Goal: Transaction & Acquisition: Purchase product/service

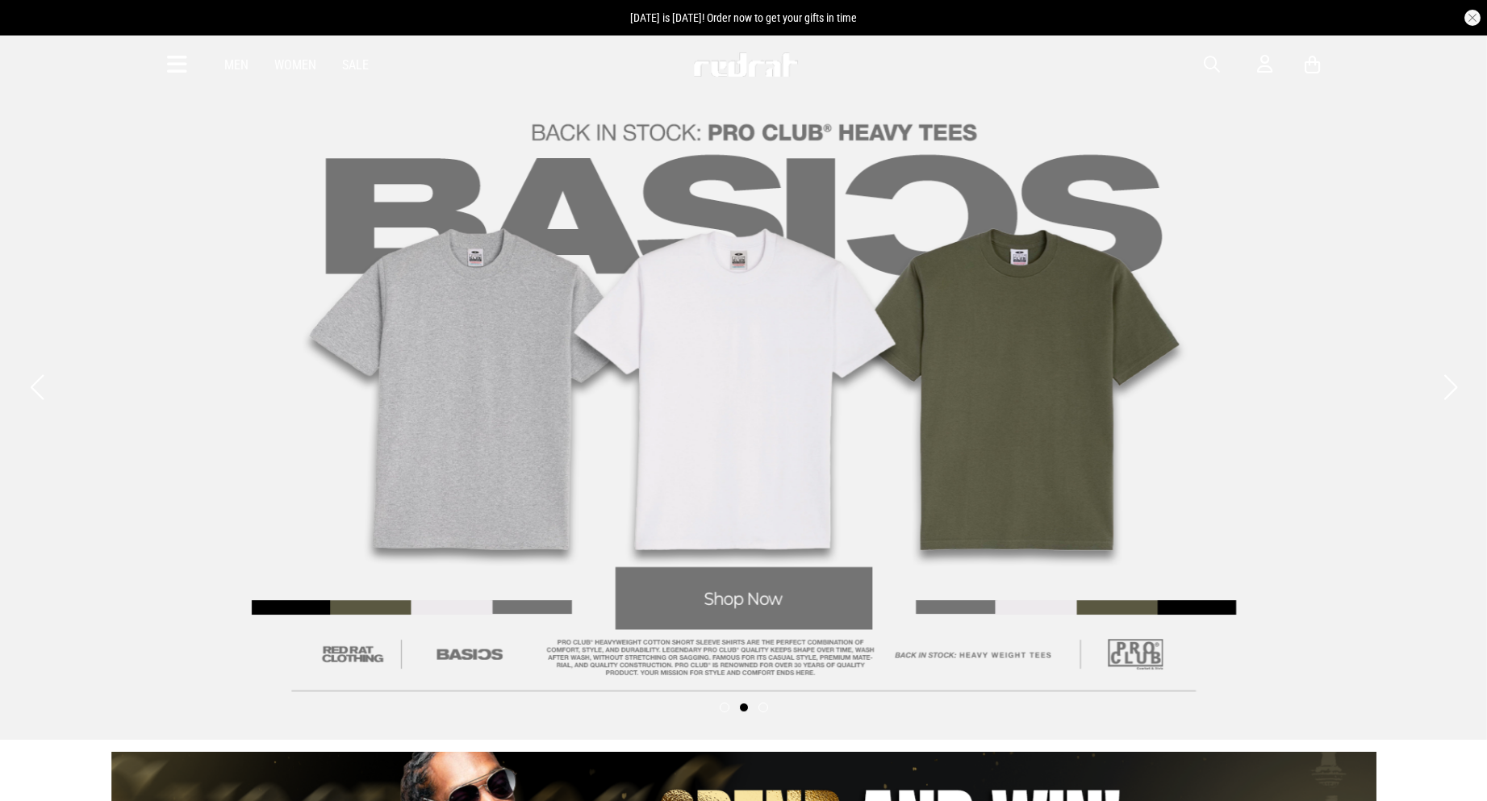
click at [175, 65] on icon at bounding box center [177, 65] width 20 height 27
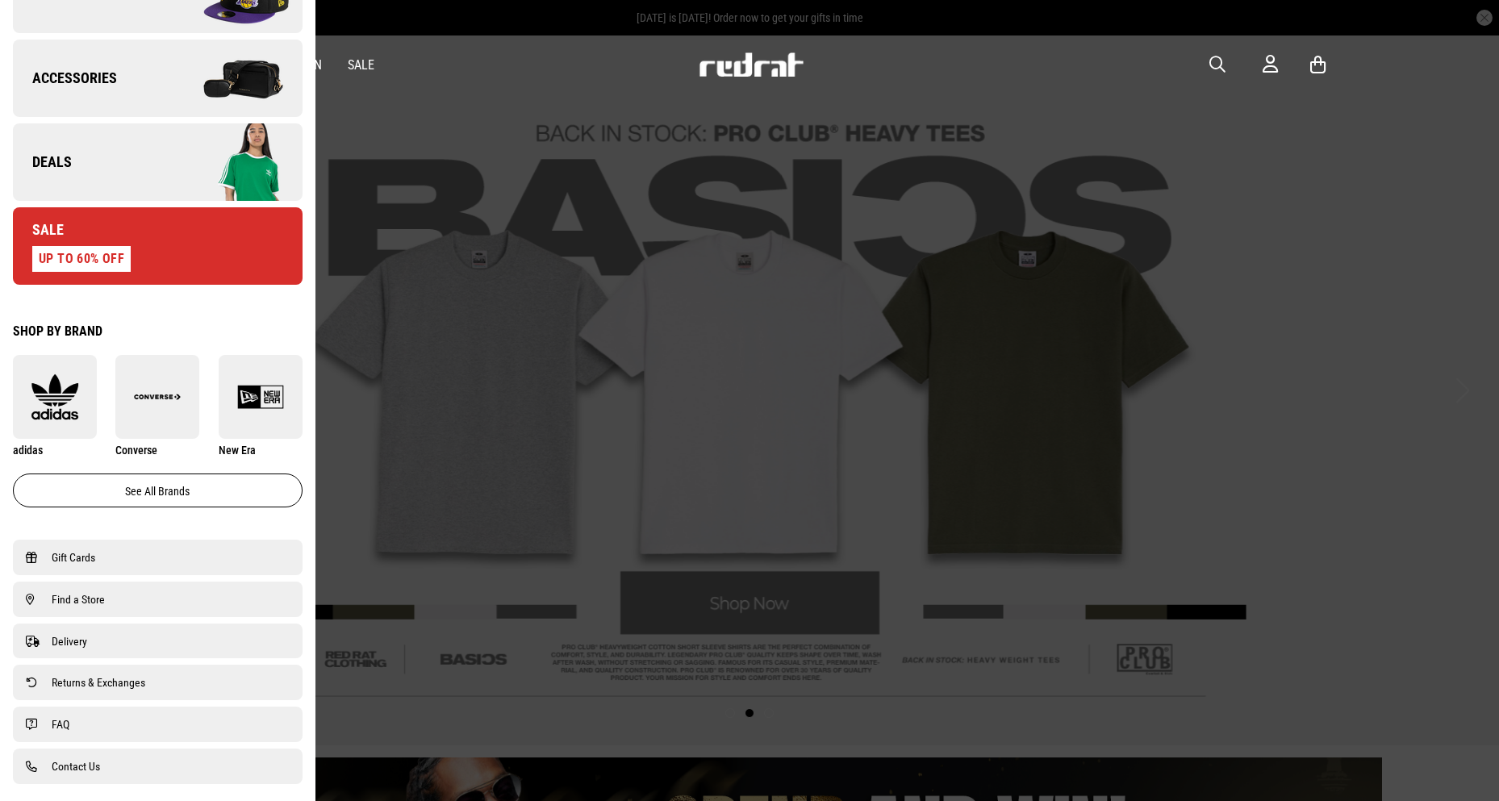
scroll to position [861, 0]
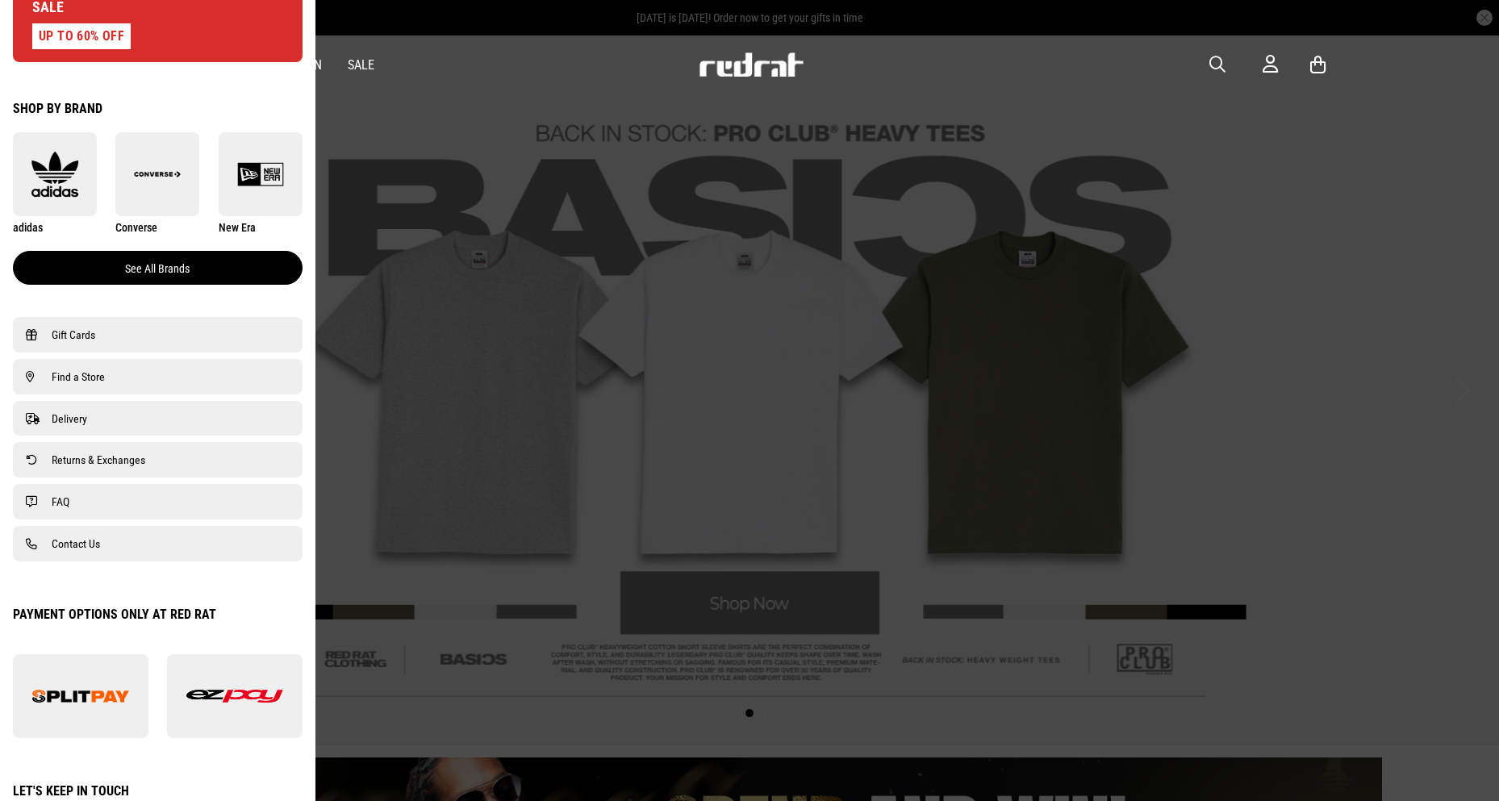
click at [114, 261] on link "See all brands" at bounding box center [158, 268] width 290 height 34
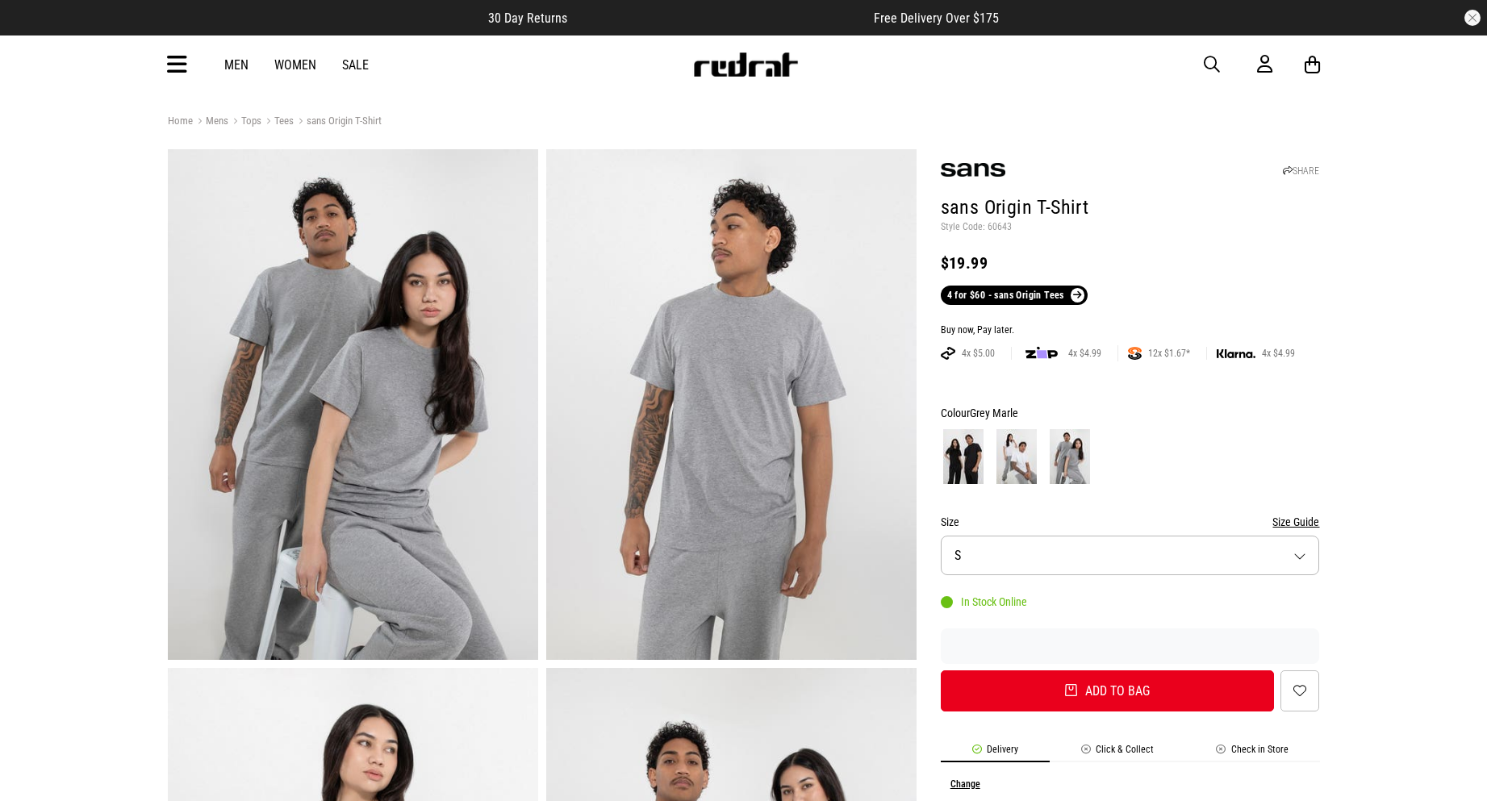
click at [1309, 522] on button "Size Guide" at bounding box center [1295, 521] width 47 height 19
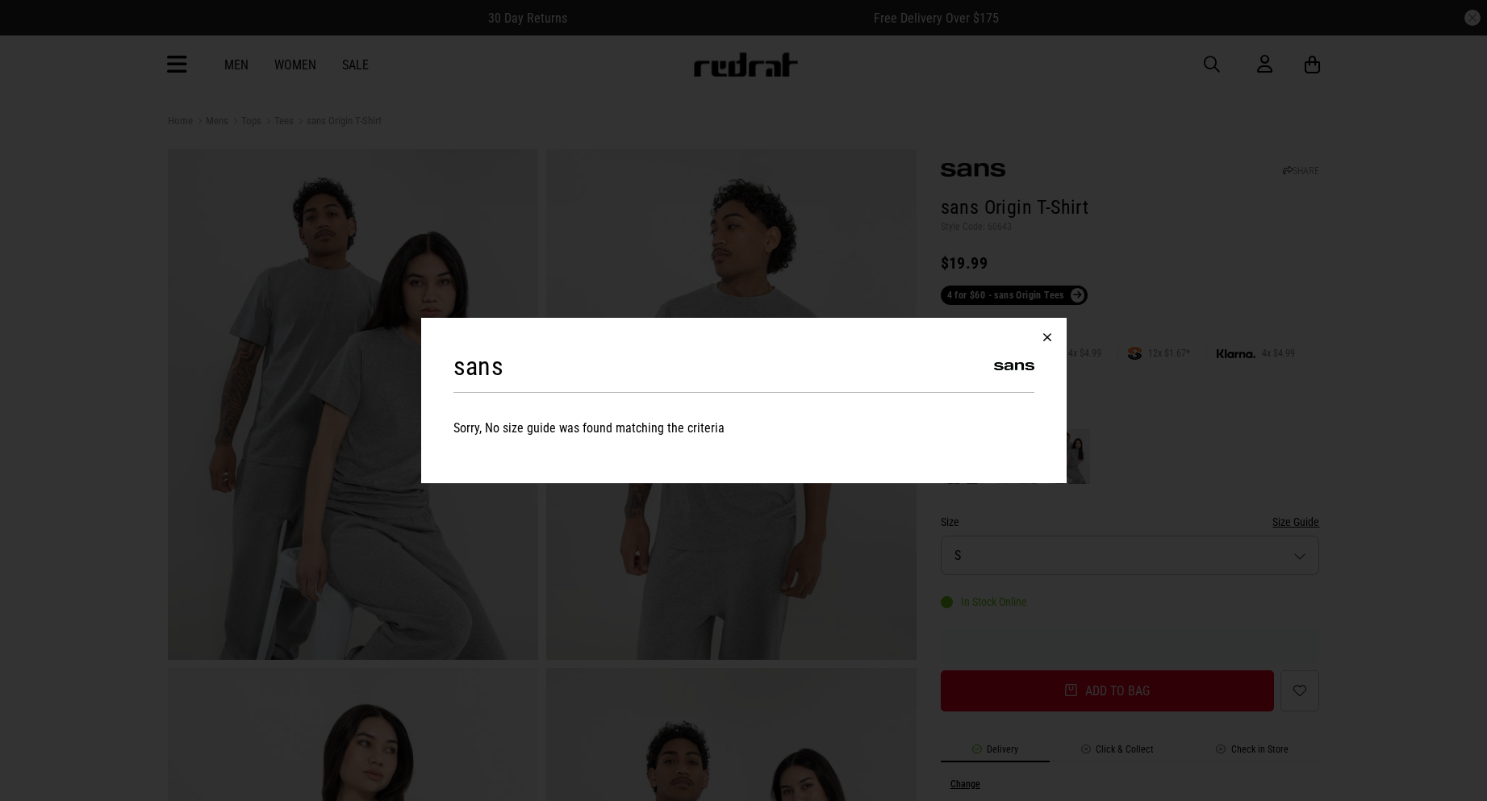
click at [1331, 413] on div "sans Sorry, No size guide was found matching the criteria" at bounding box center [743, 400] width 1487 height 801
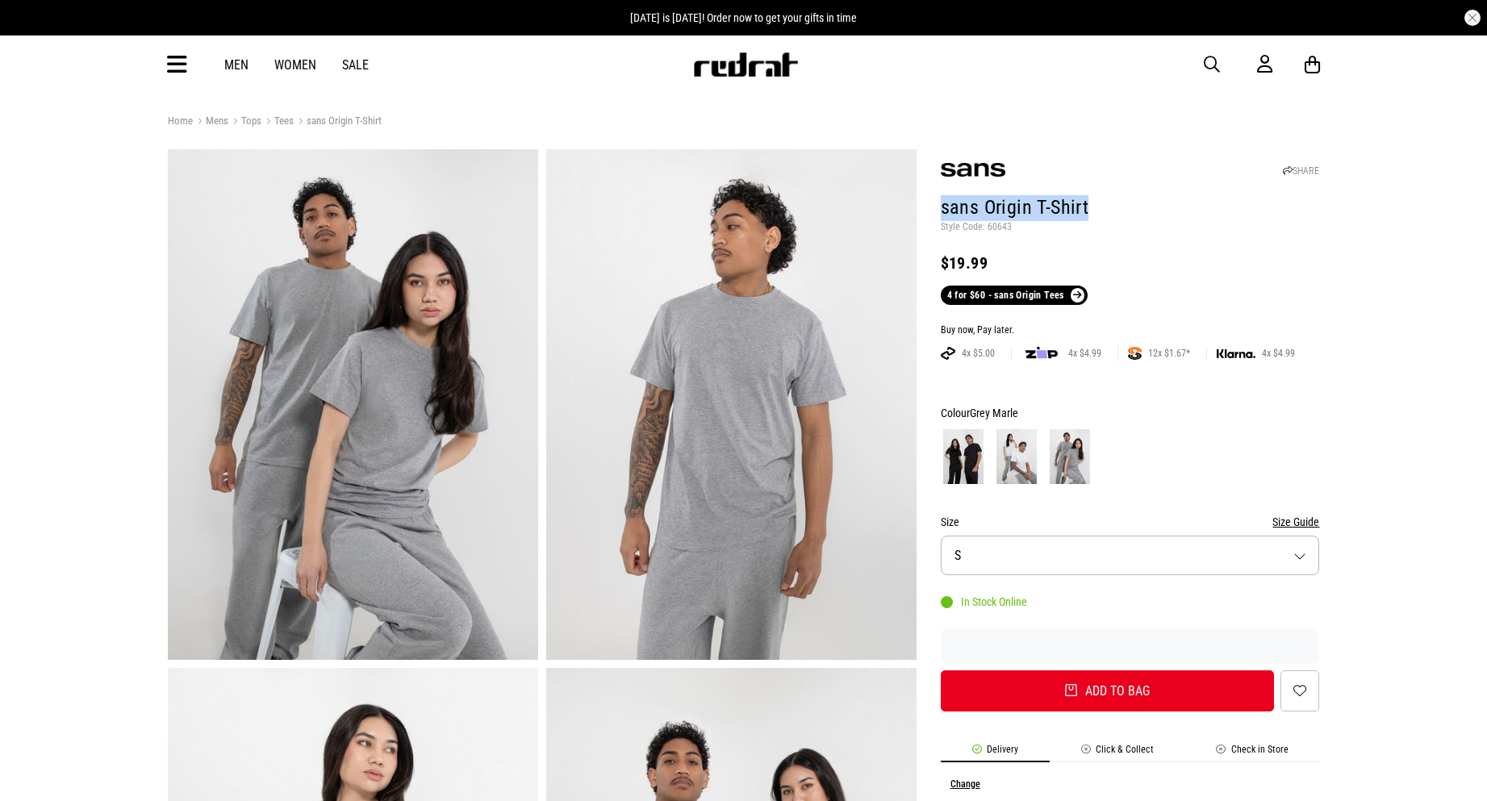
drag, startPoint x: 1093, startPoint y: 203, endPoint x: 938, endPoint y: 204, distance: 154.9
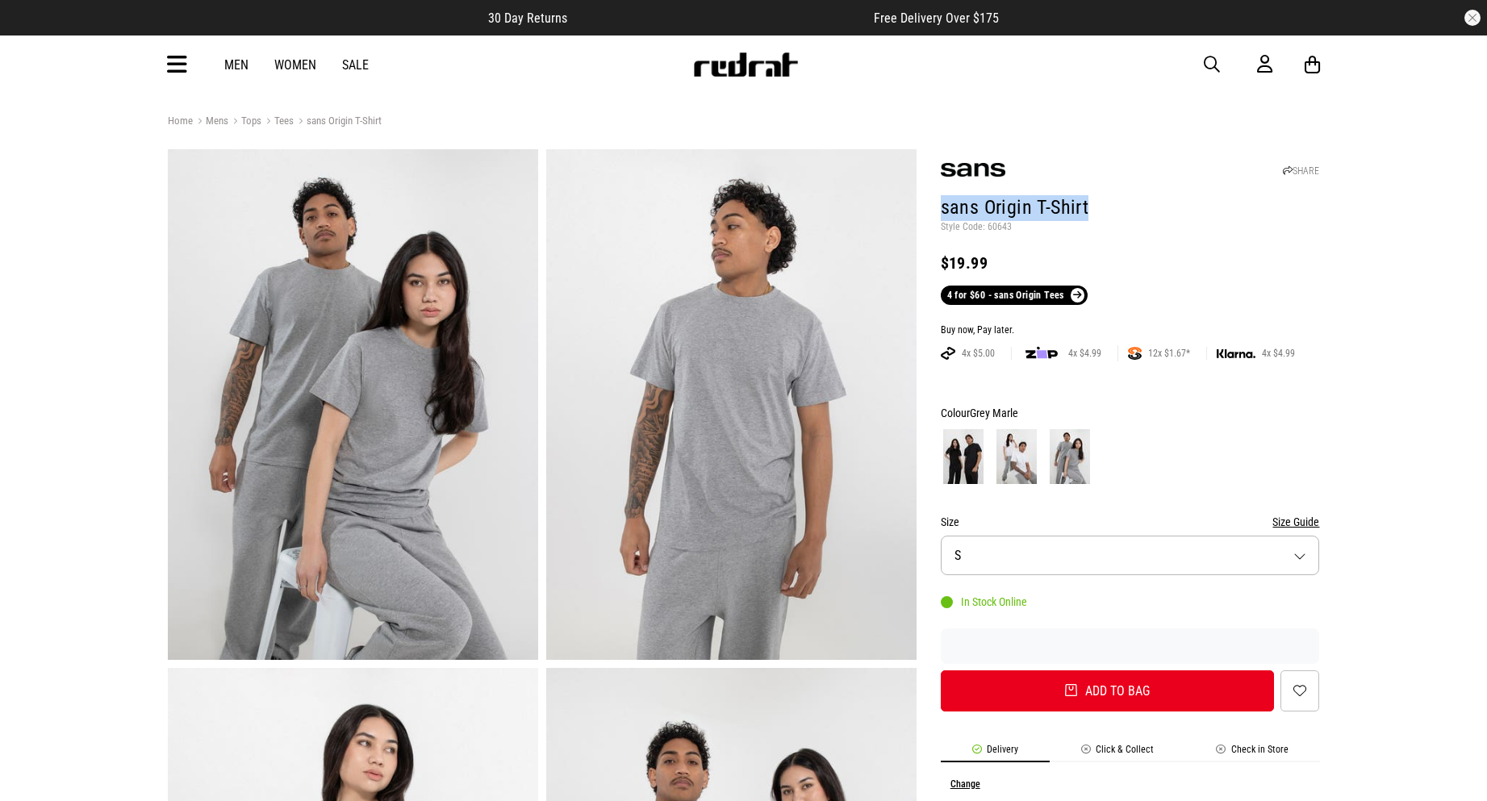
copy h1 "sans Origin T-Shirt"
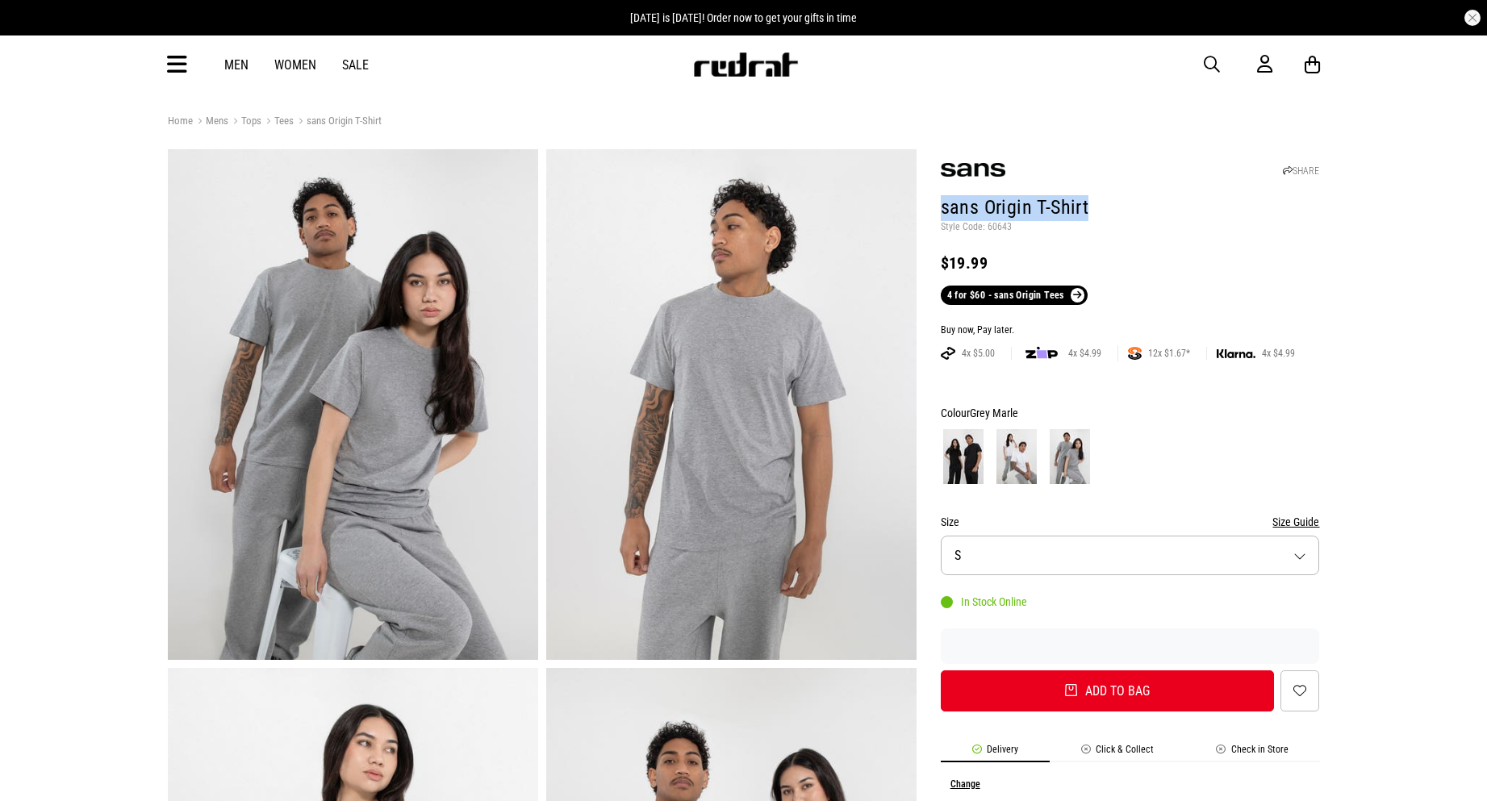
copy h1 "sans Origin T-Shirt"
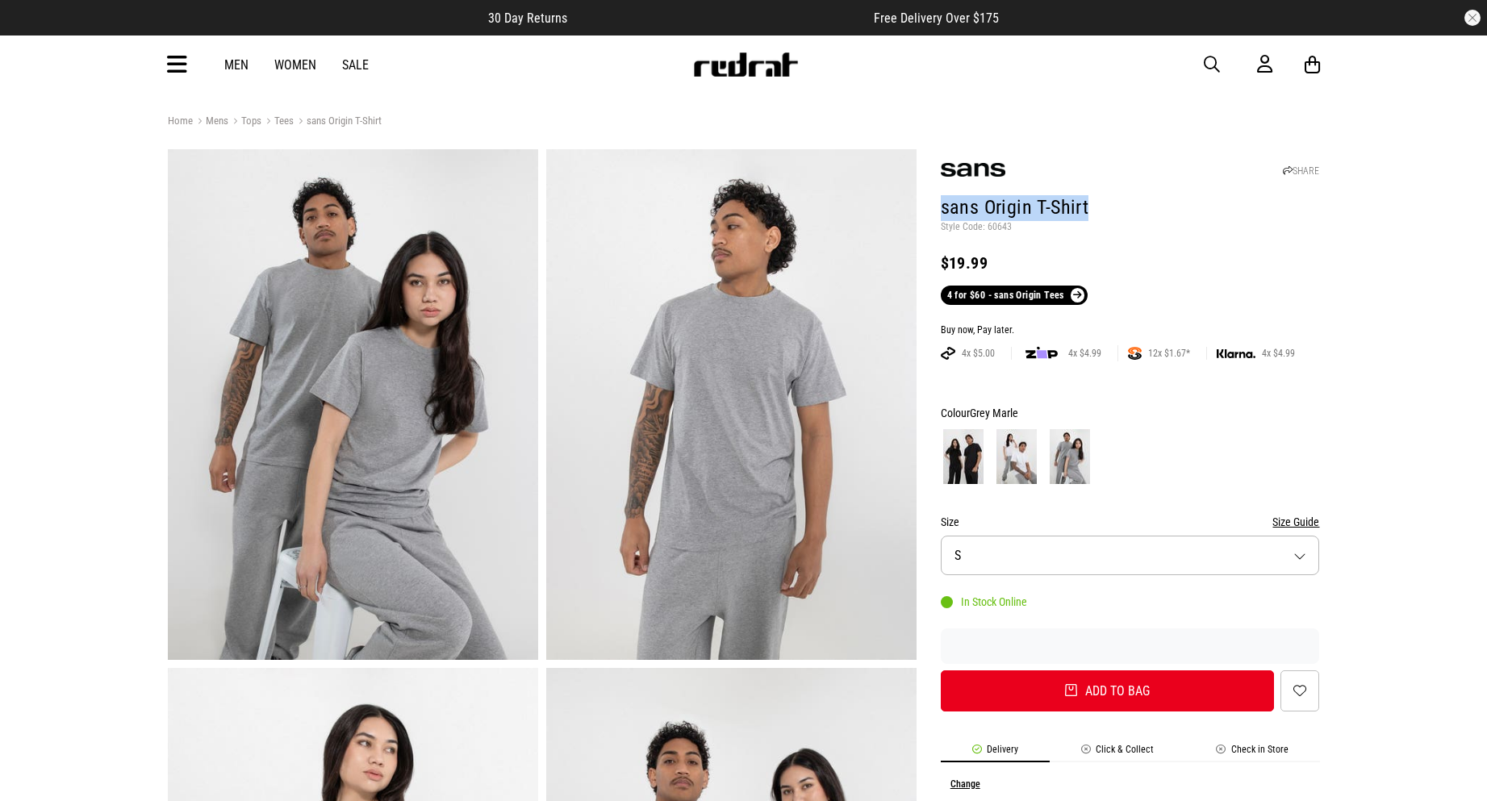
click at [1216, 65] on span "button" at bounding box center [1212, 64] width 16 height 19
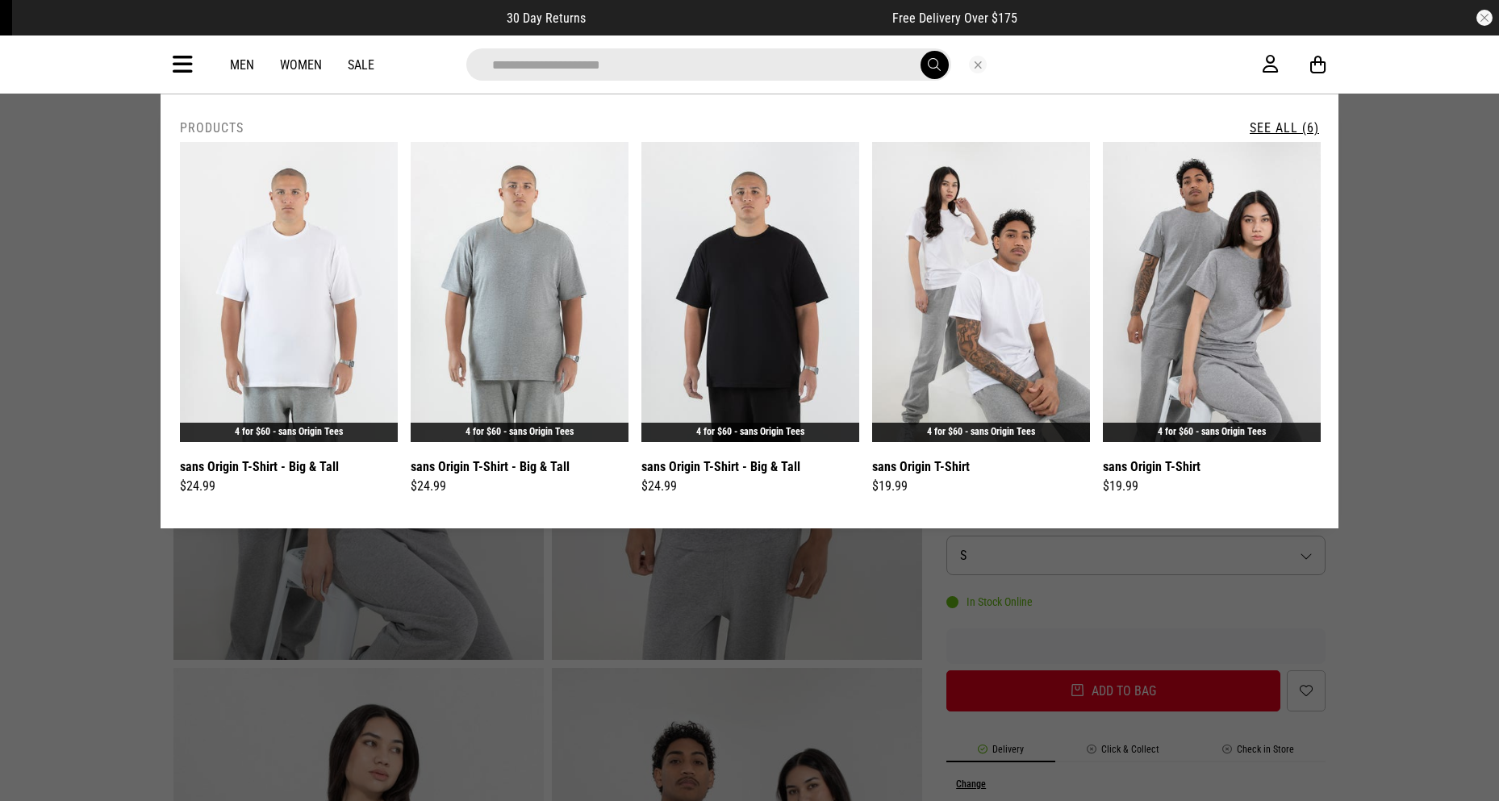
type input "**********"
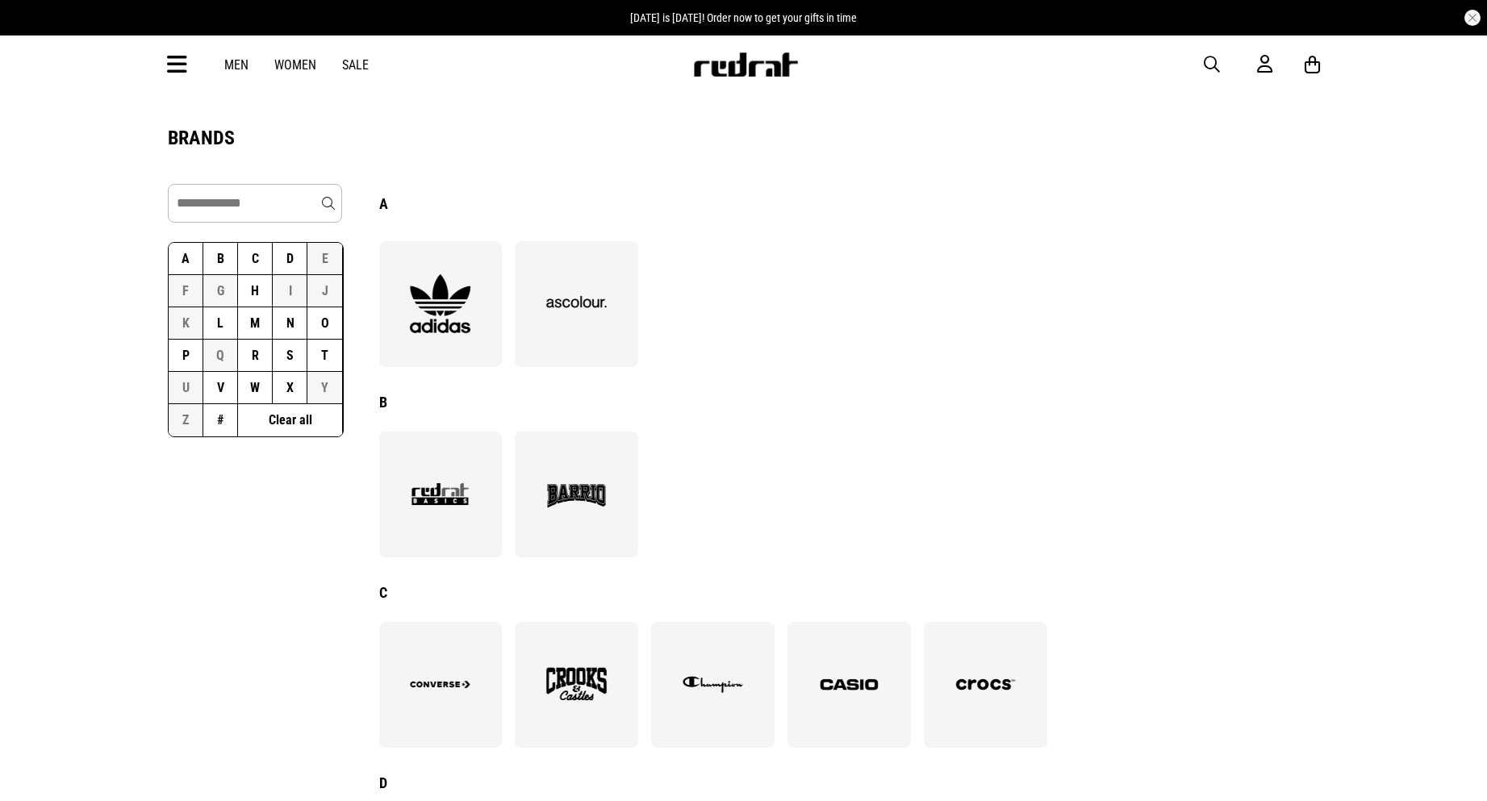
click at [299, 357] on button "S" at bounding box center [290, 356] width 35 height 32
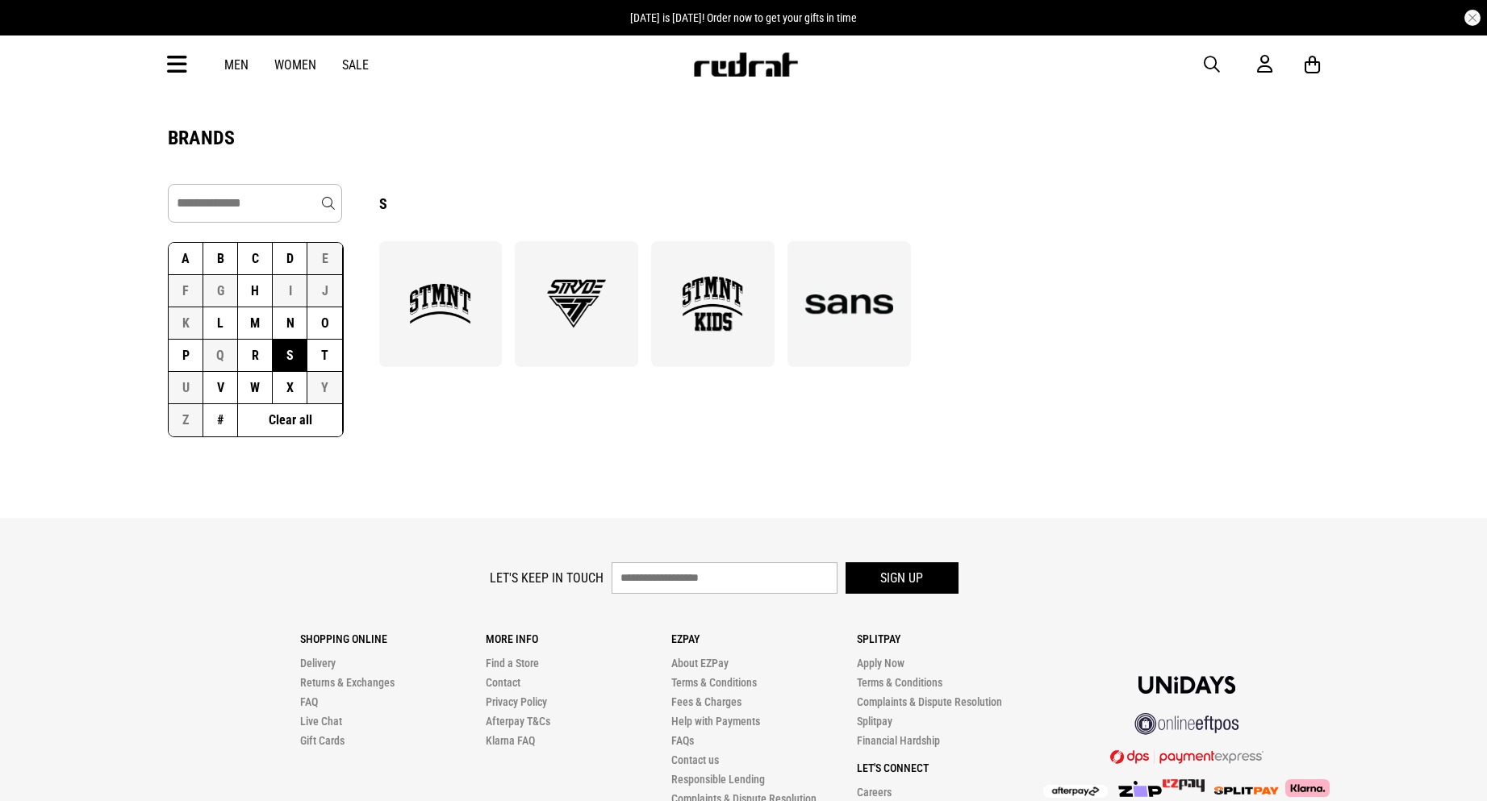
click at [822, 321] on img at bounding box center [849, 304] width 88 height 61
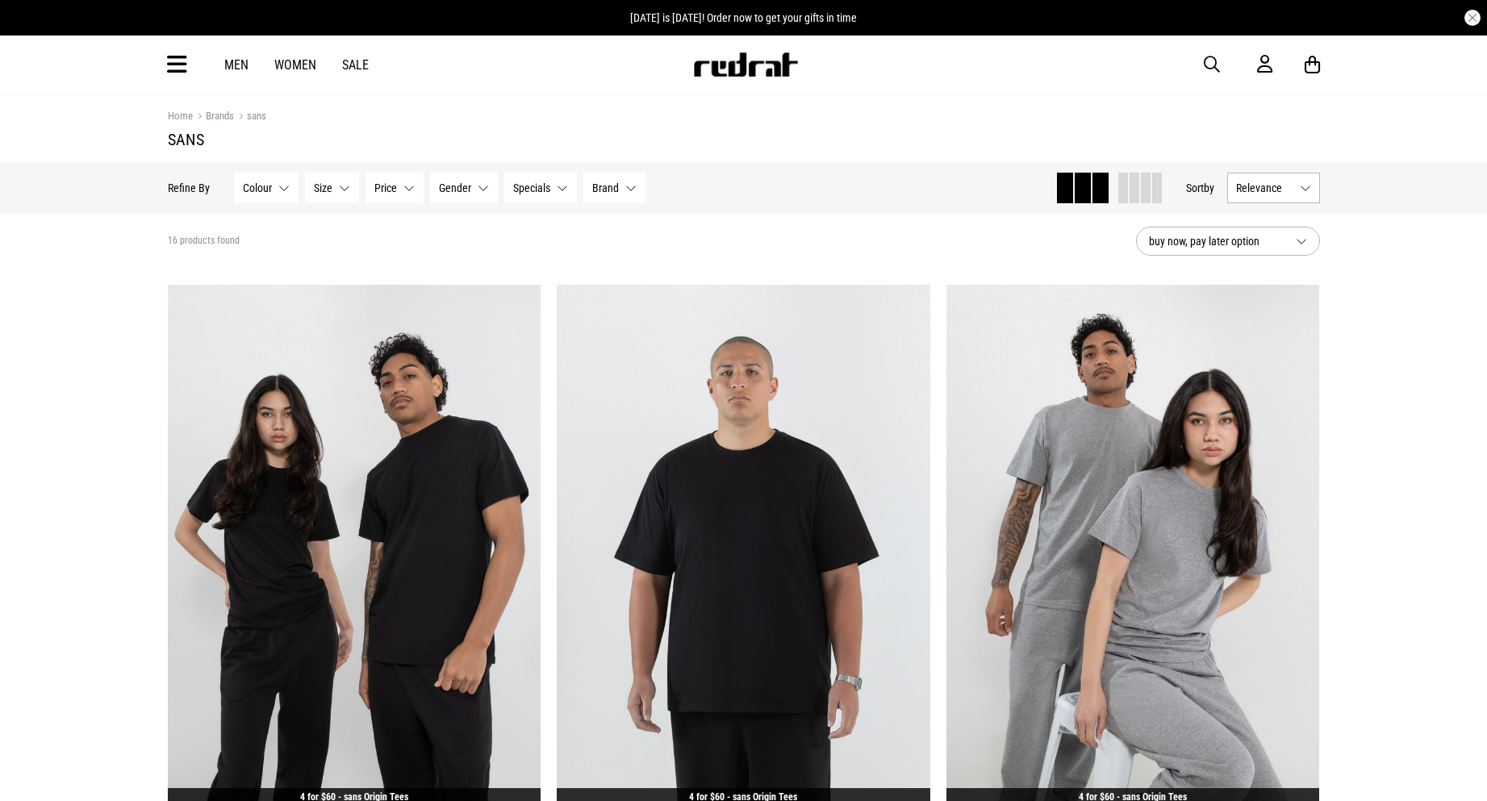
click at [630, 189] on button "Brand None selected" at bounding box center [614, 188] width 62 height 31
click at [604, 267] on span at bounding box center [603, 269] width 15 height 15
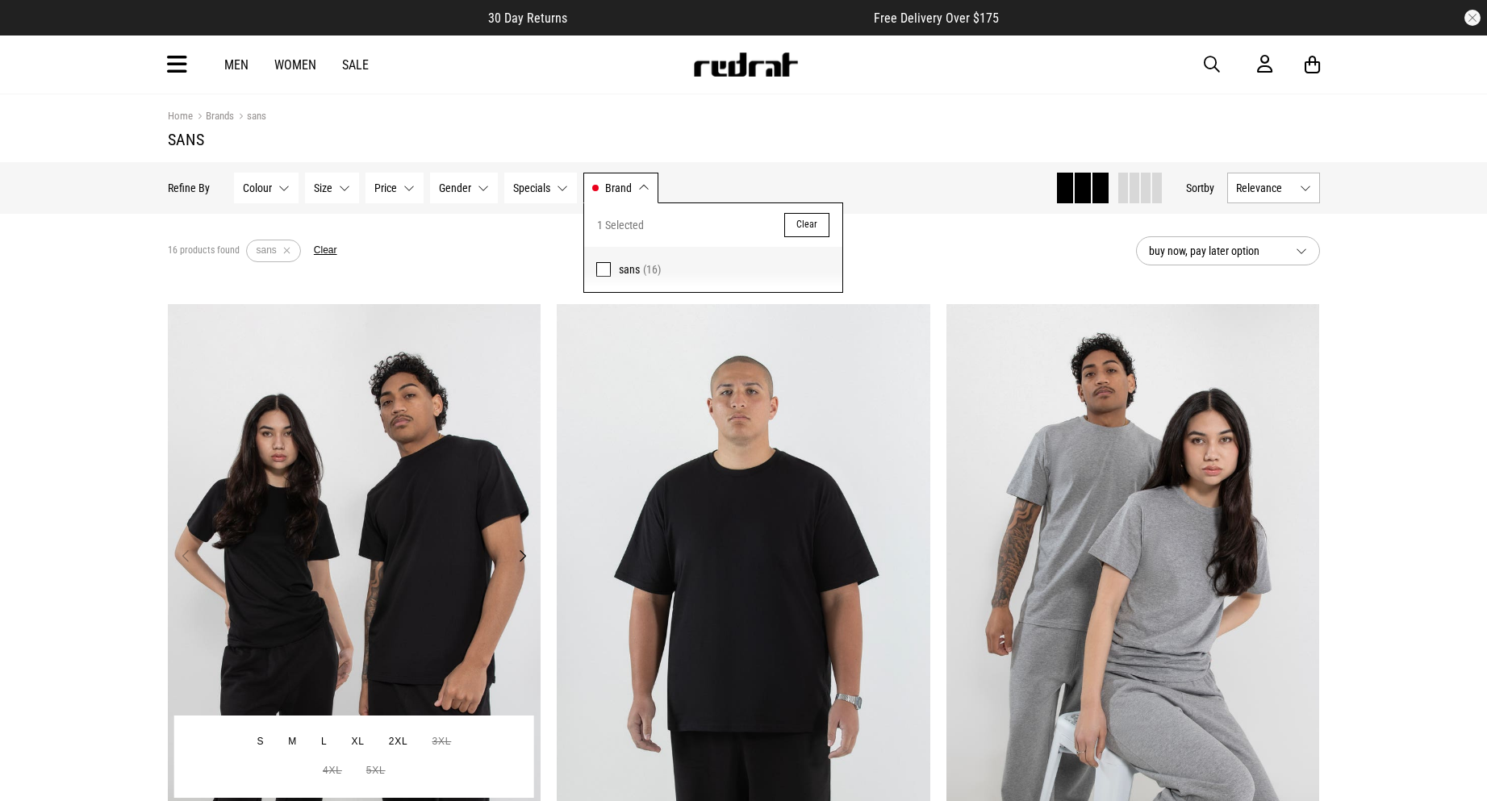
click at [453, 386] on img at bounding box center [355, 565] width 374 height 523
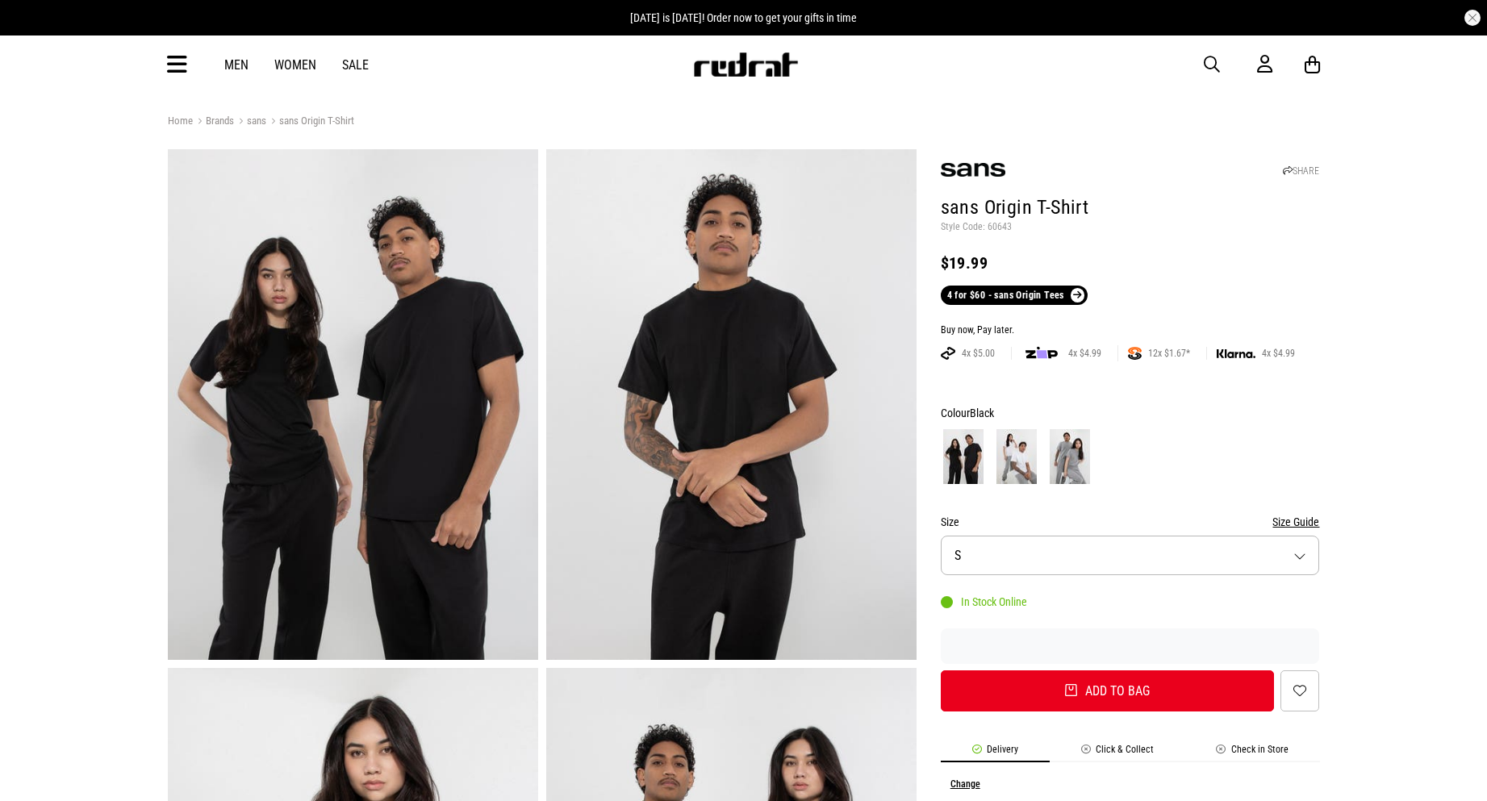
click at [1291, 520] on button "Size Guide" at bounding box center [1295, 521] width 47 height 19
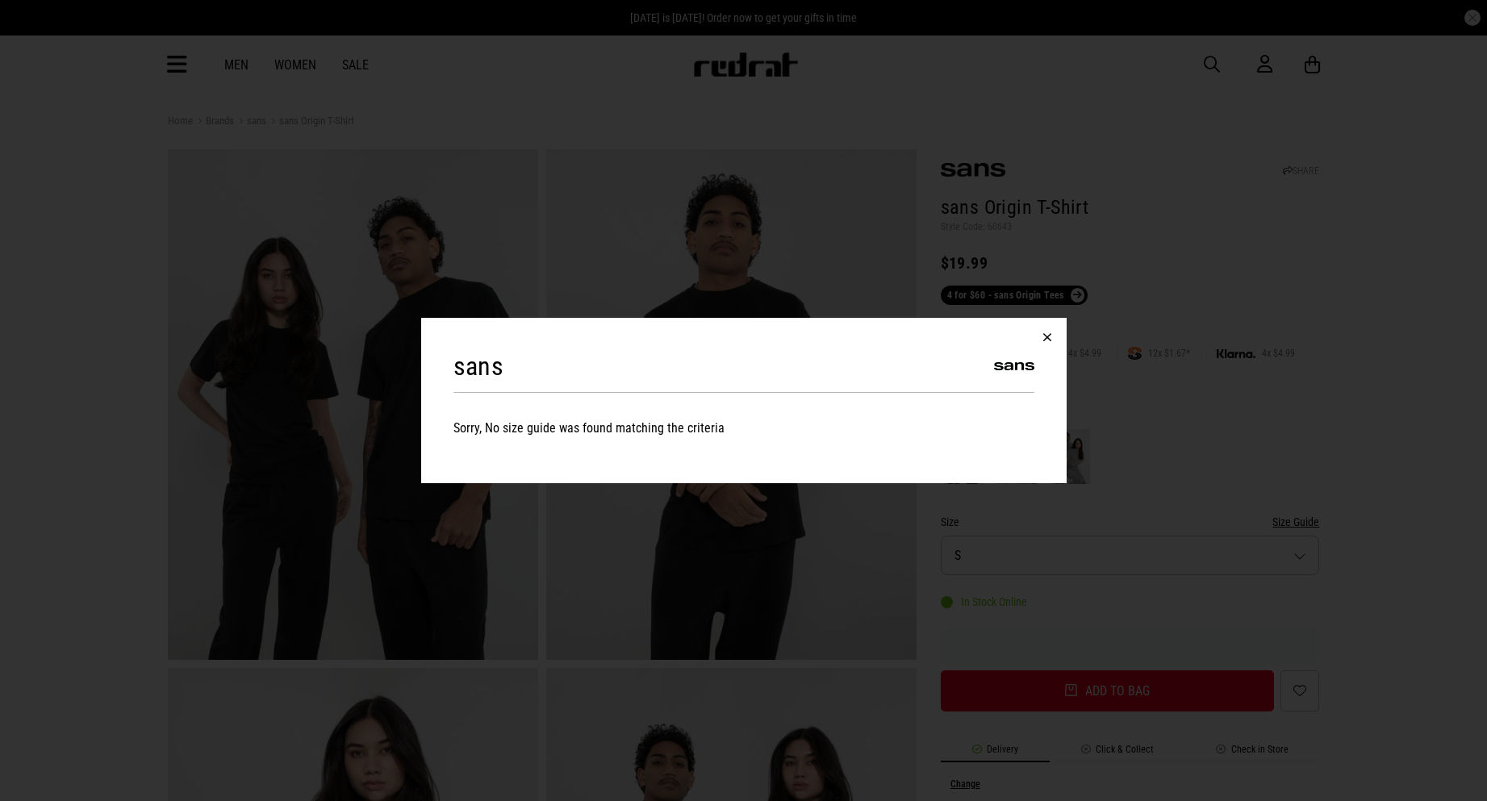
click at [1047, 345] on button "button" at bounding box center [1047, 337] width 39 height 39
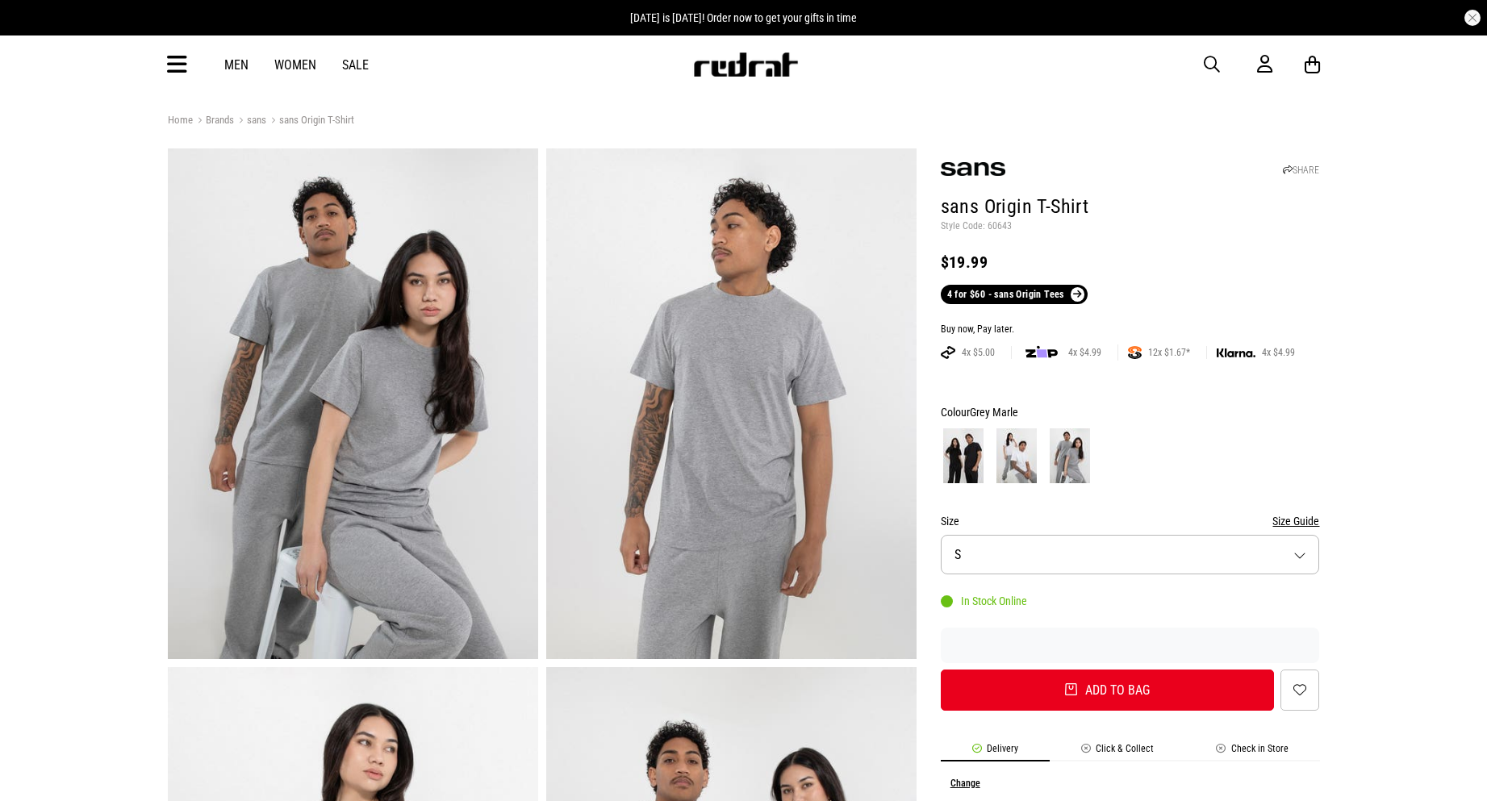
click at [1214, 64] on span "button" at bounding box center [1212, 64] width 16 height 19
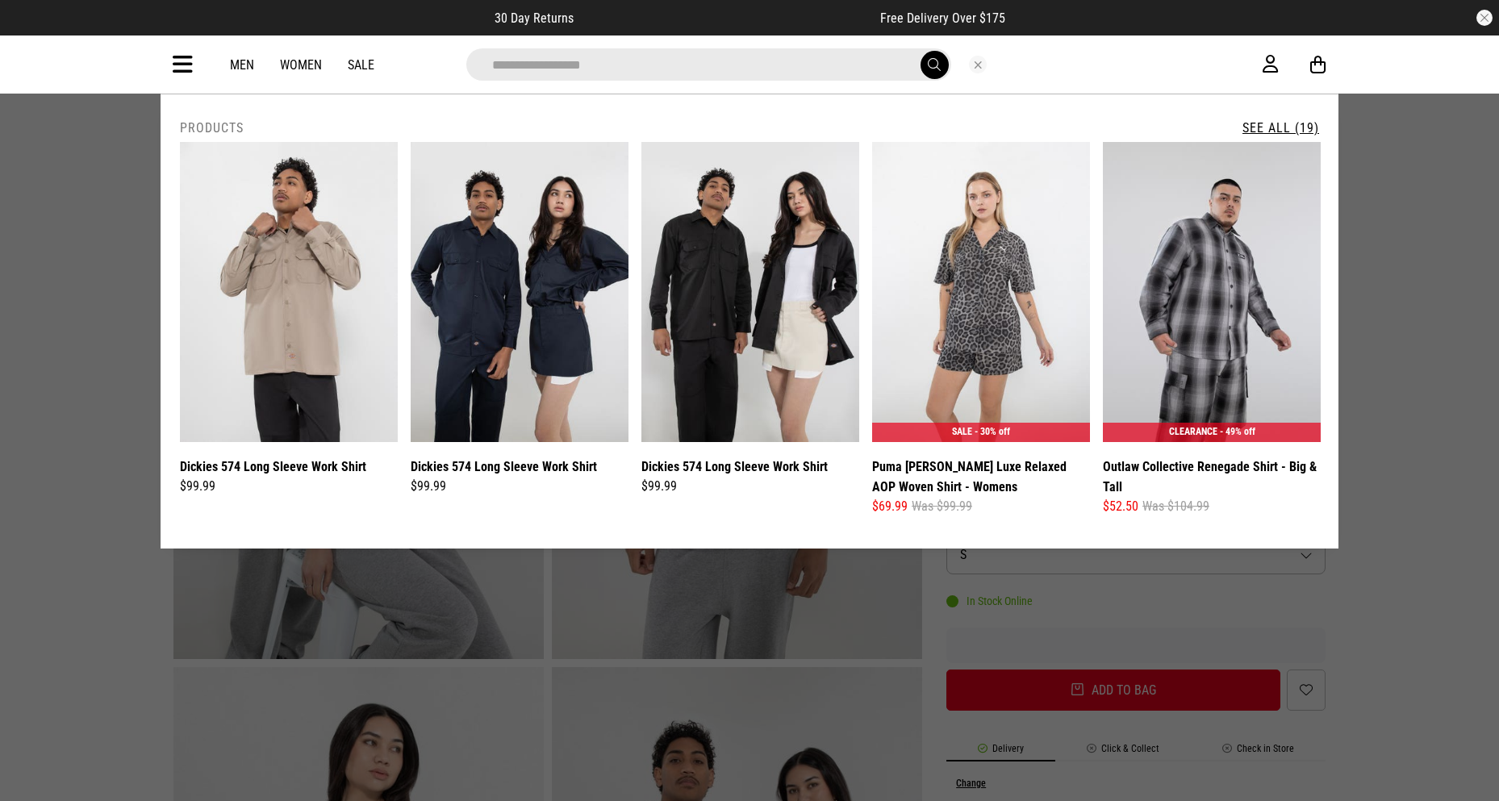
type input "**********"
